Goal: Transaction & Acquisition: Obtain resource

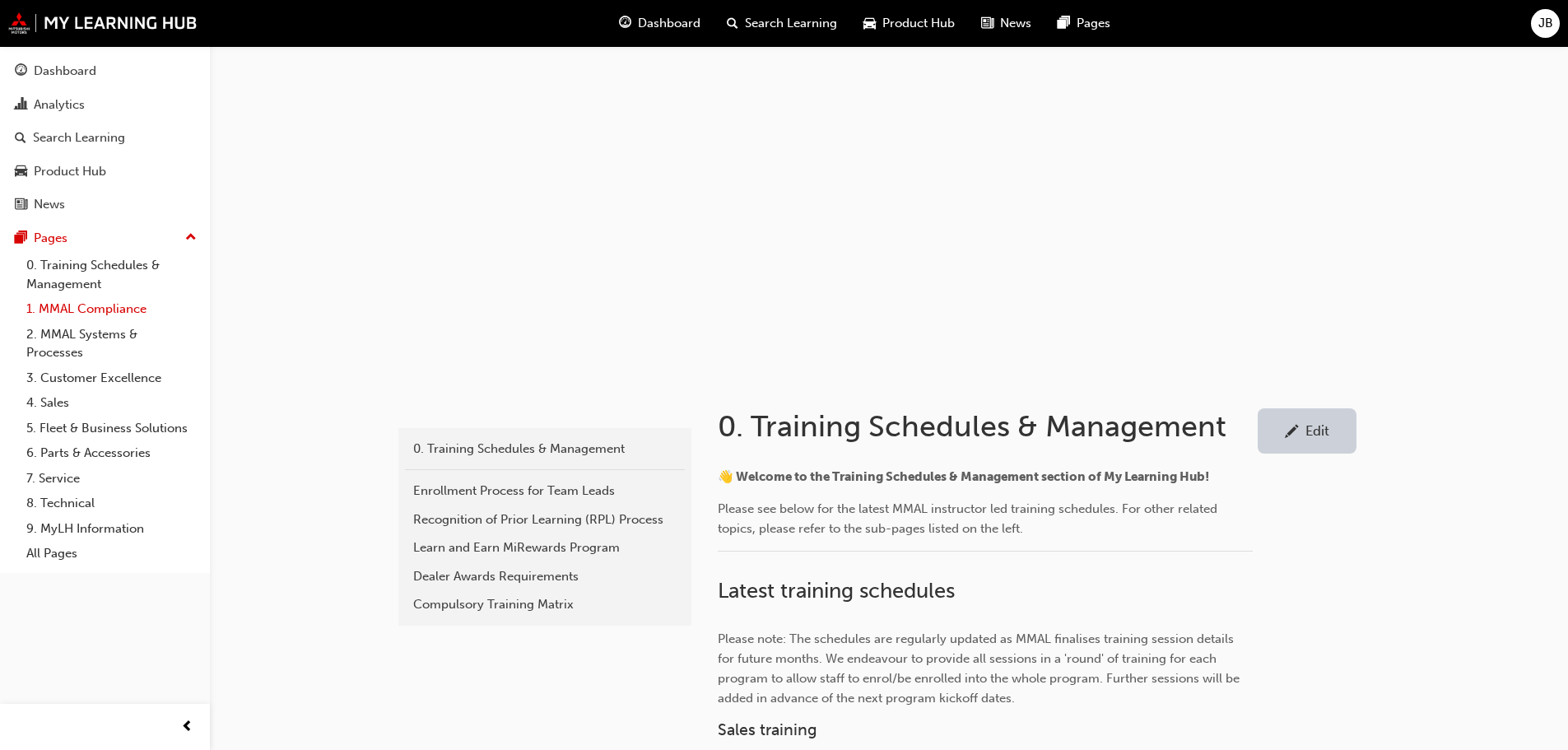
scroll to position [247, 0]
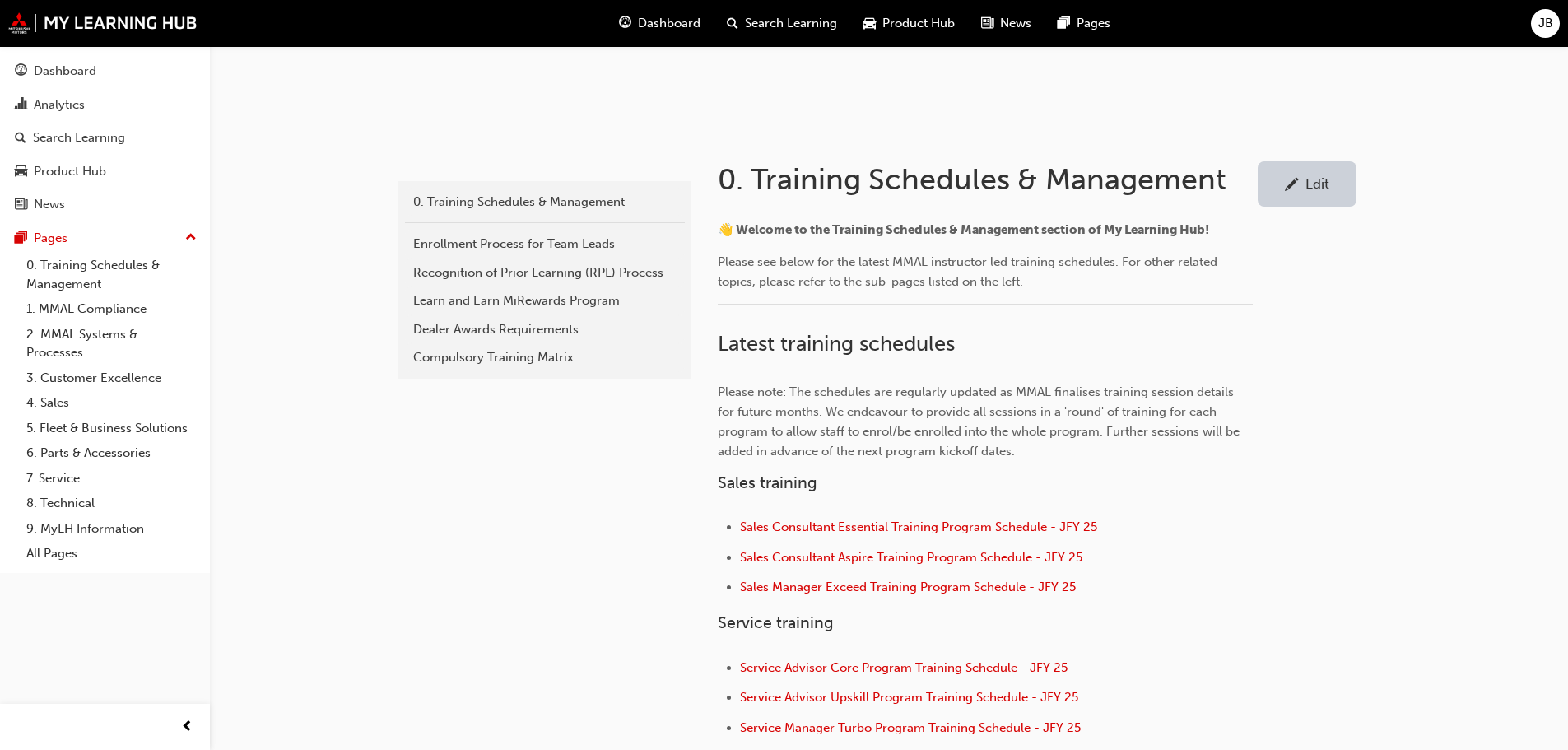
drag, startPoint x: 76, startPoint y: 267, endPoint x: 238, endPoint y: 428, distance: 228.4
click at [76, 267] on link "0. Training Schedules & Management" at bounding box center [112, 274] width 183 height 44
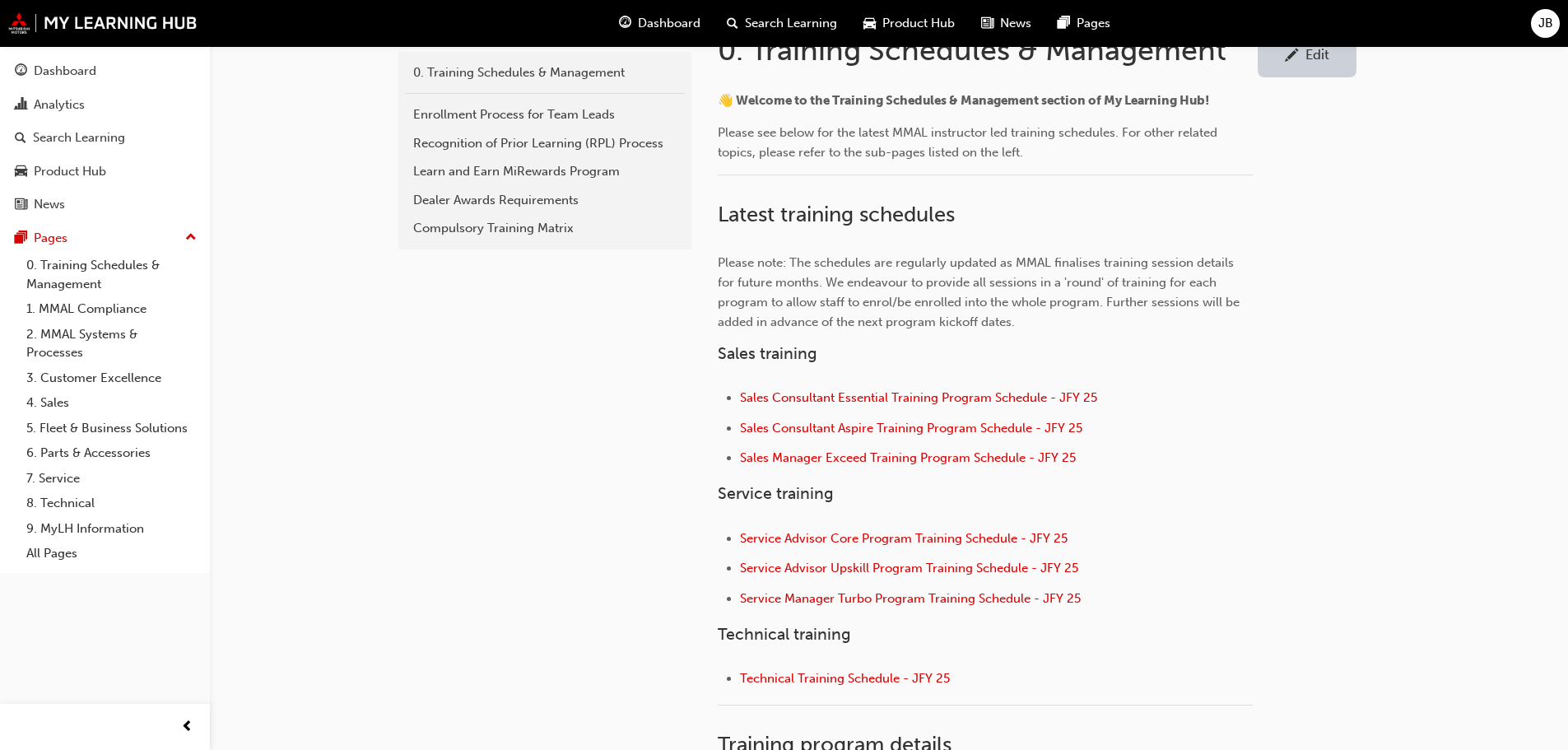
scroll to position [576, 0]
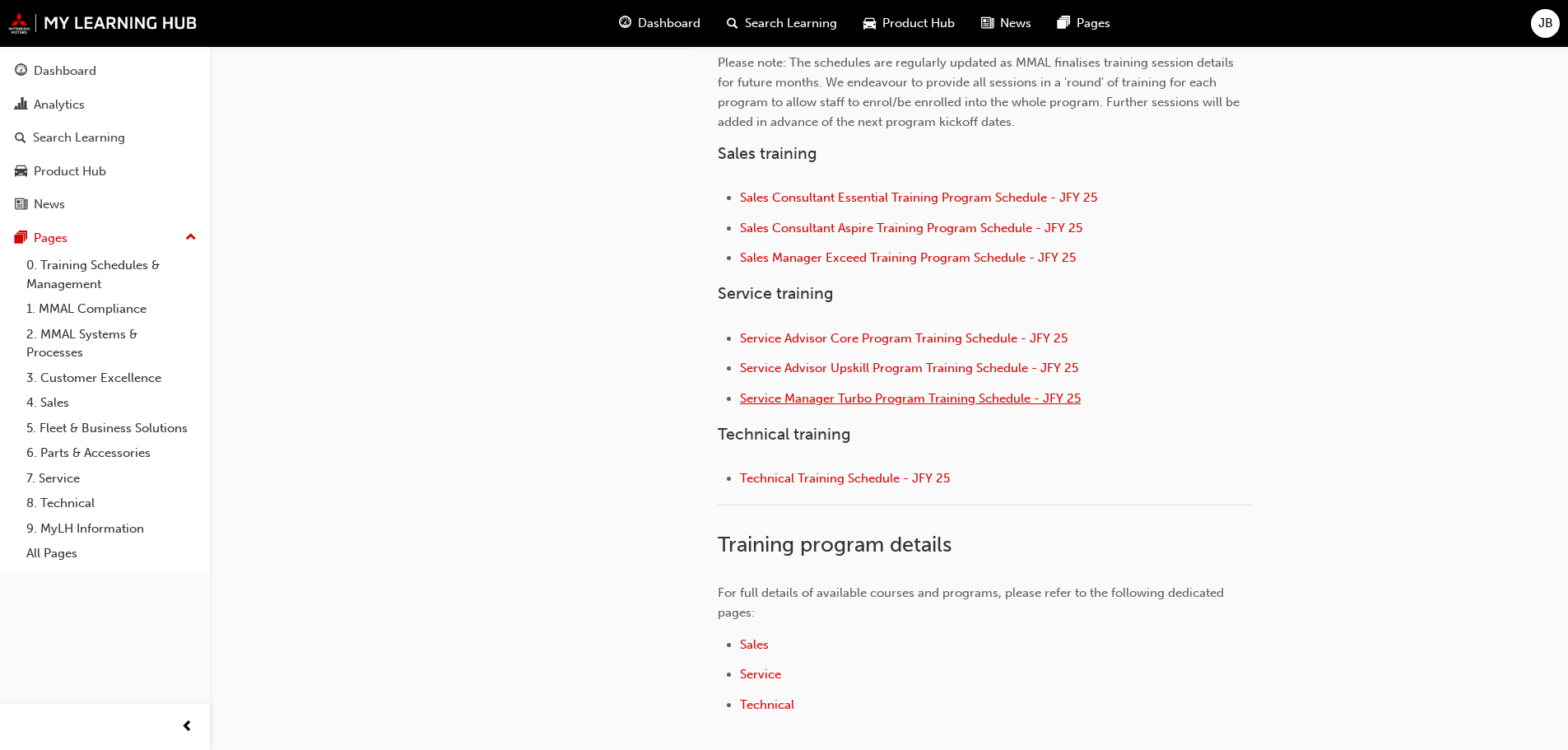
click at [876, 402] on span "Service Manager Turbo Program Training Schedule - JFY 25" at bounding box center [910, 398] width 340 height 15
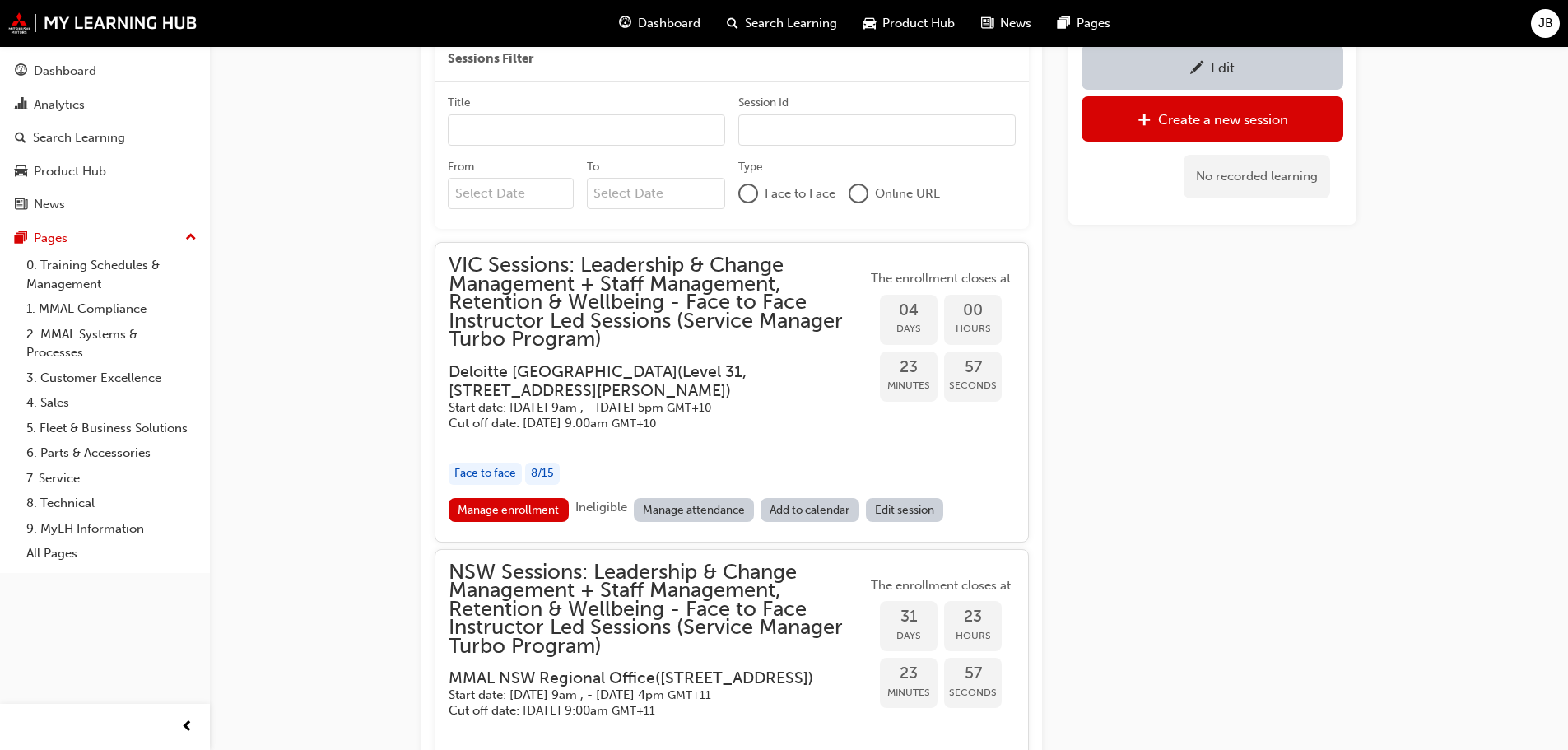
scroll to position [1855, 0]
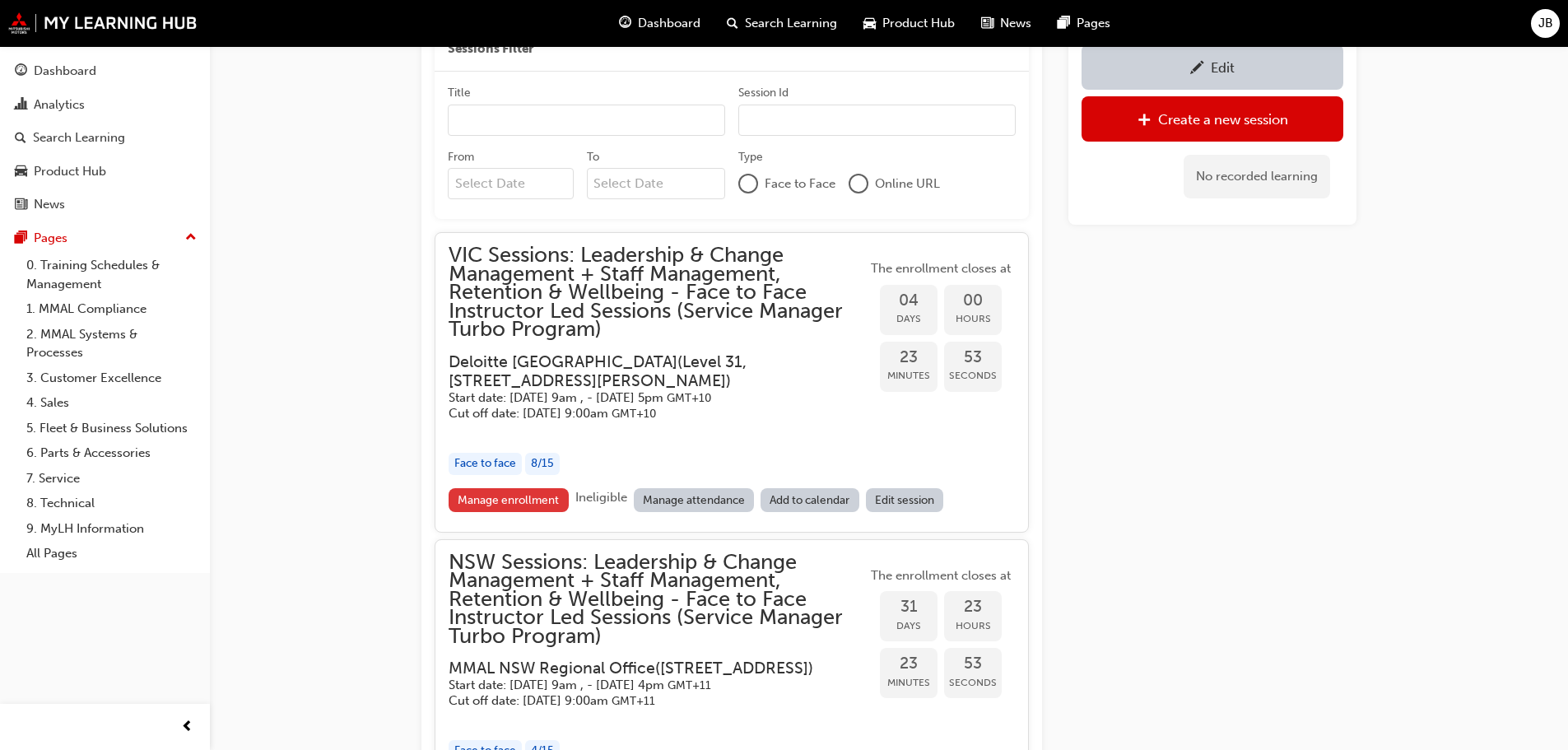
click at [515, 504] on link "Manage enrollment" at bounding box center [508, 499] width 120 height 24
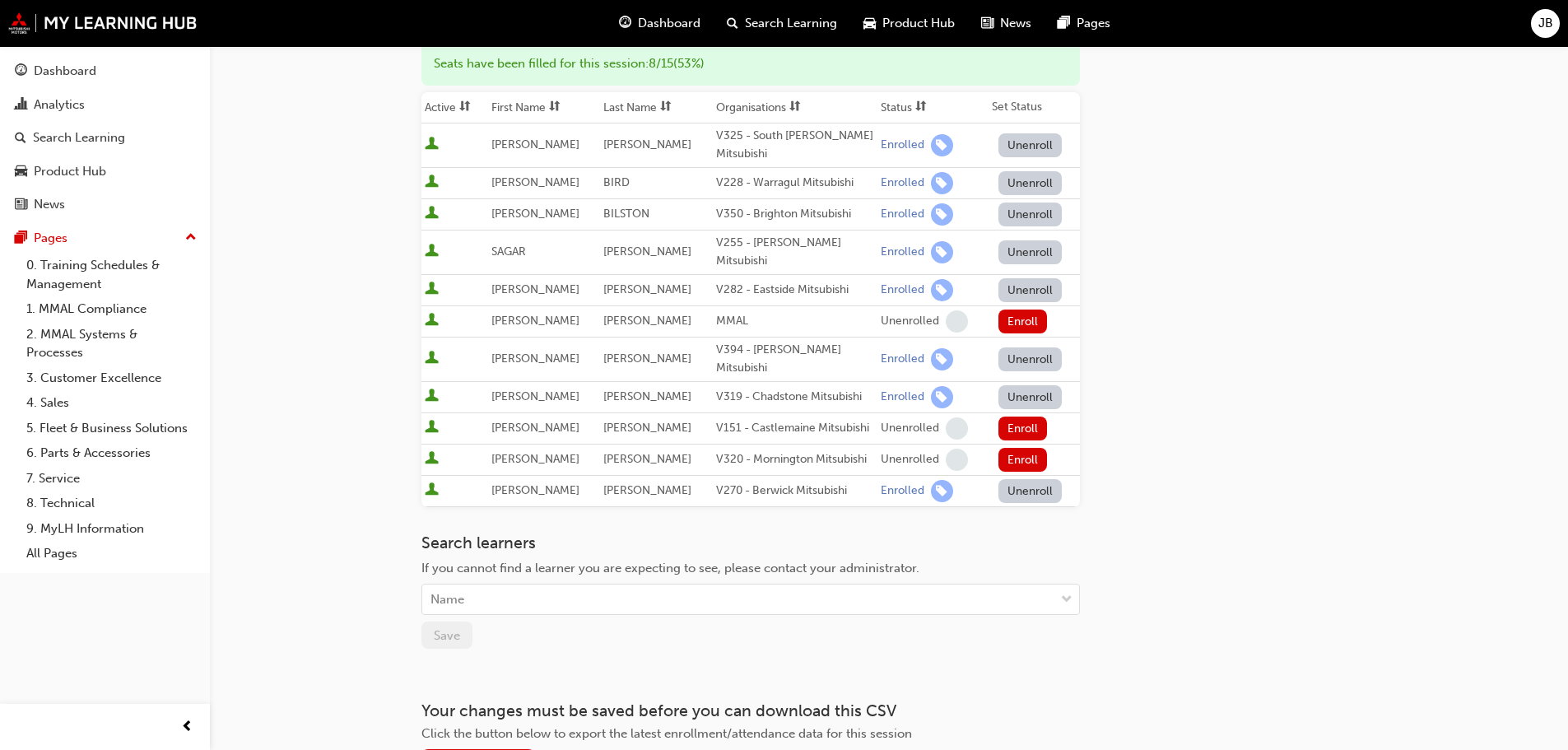
scroll to position [329, 0]
click at [479, 749] on div "Download CSV" at bounding box center [486, 761] width 77 height 14
